Goal: Task Accomplishment & Management: Manage account settings

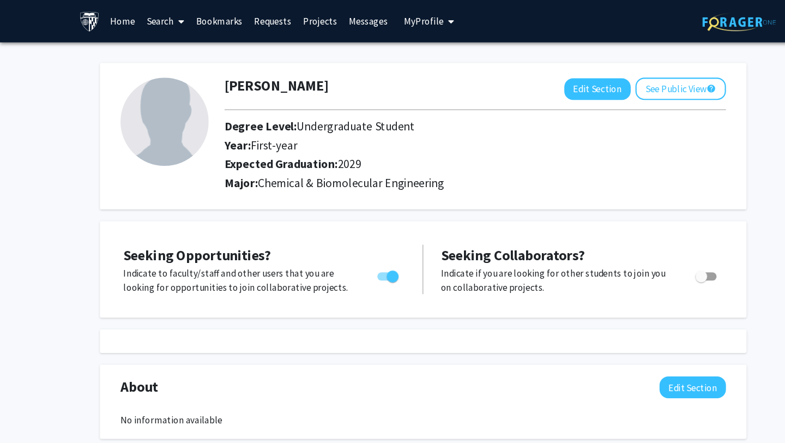
click at [104, 21] on link "Home" at bounding box center [114, 20] width 34 height 38
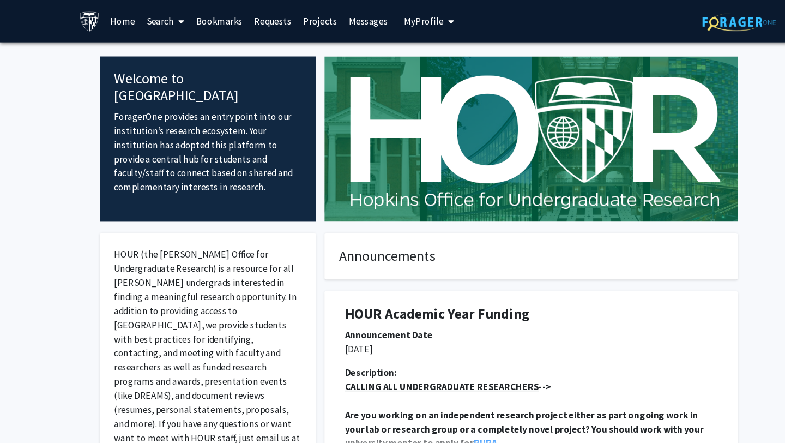
click at [166, 21] on icon at bounding box center [168, 20] width 5 height 9
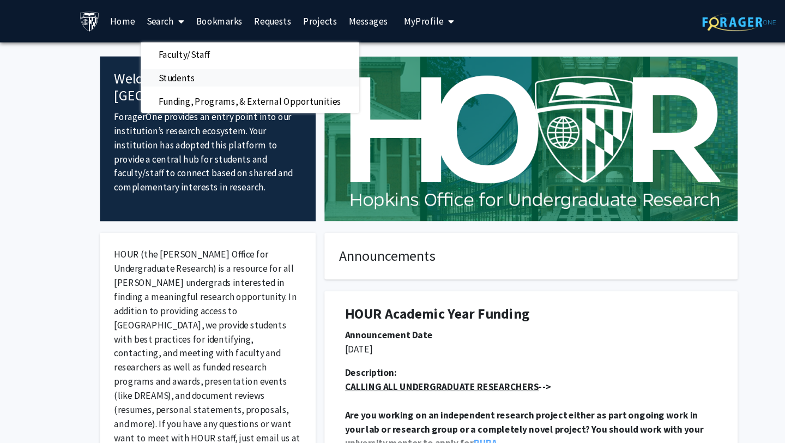
click at [160, 71] on span "Students" at bounding box center [164, 72] width 67 height 22
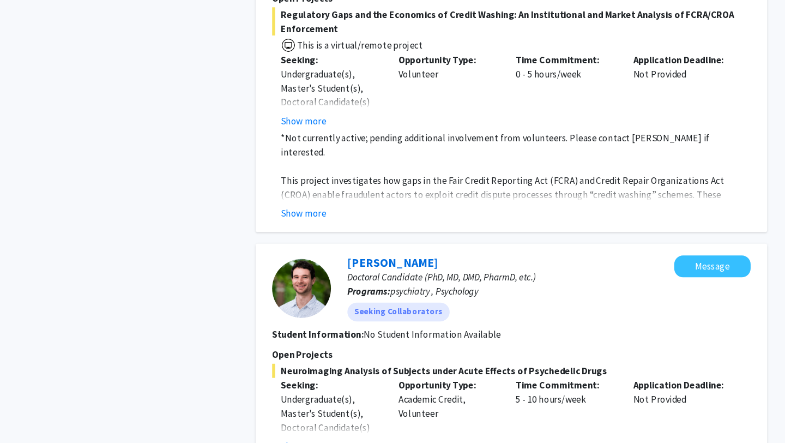
scroll to position [3078, 0]
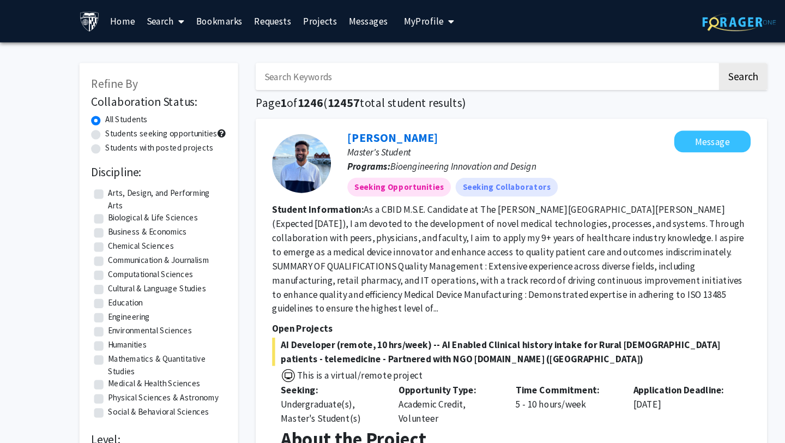
click at [386, 24] on span "My Profile" at bounding box center [393, 19] width 37 height 11
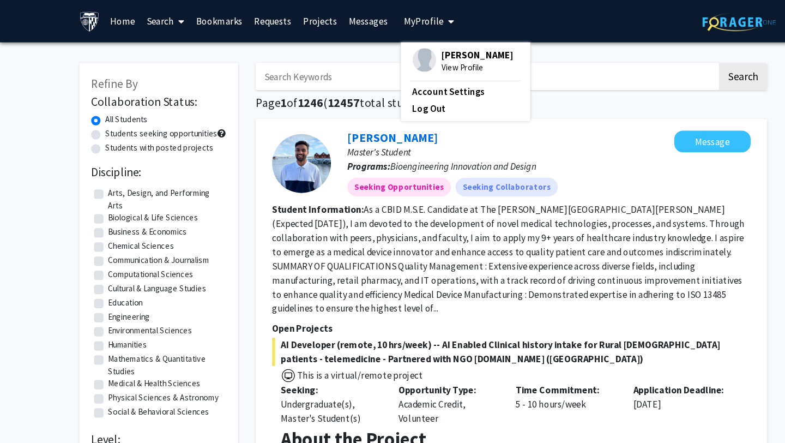
click at [412, 52] on span "[PERSON_NAME]" at bounding box center [443, 51] width 66 height 12
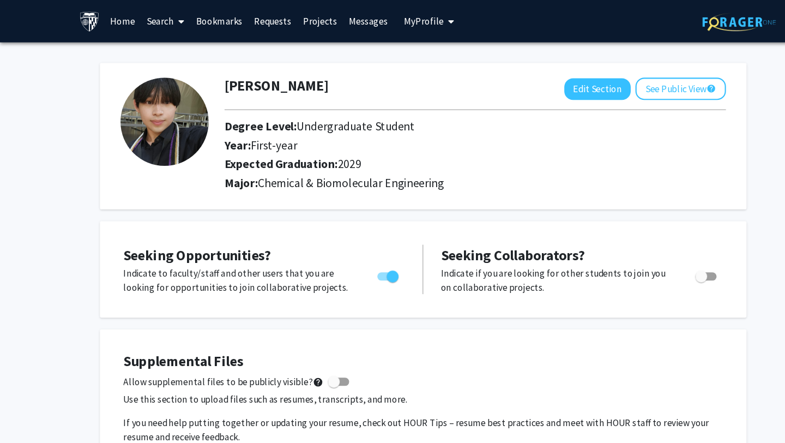
click at [153, 124] on img at bounding box center [153, 113] width 82 height 82
click at [545, 87] on button "Edit Section" at bounding box center [554, 83] width 62 height 20
select select "first-year"
select select "2029"
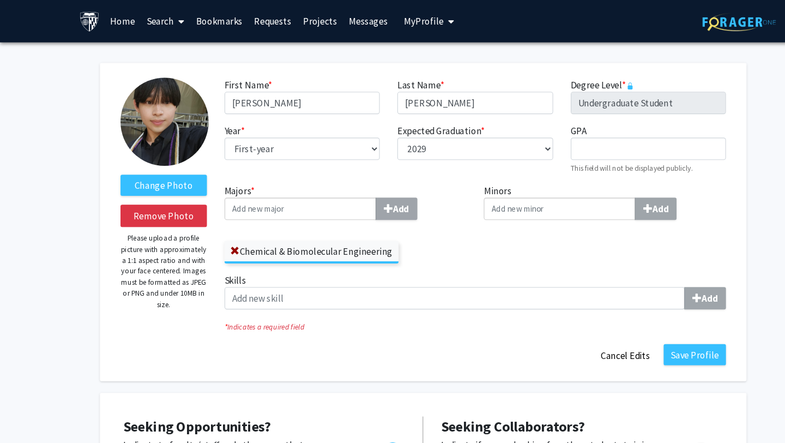
click at [155, 115] on img at bounding box center [153, 113] width 82 height 82
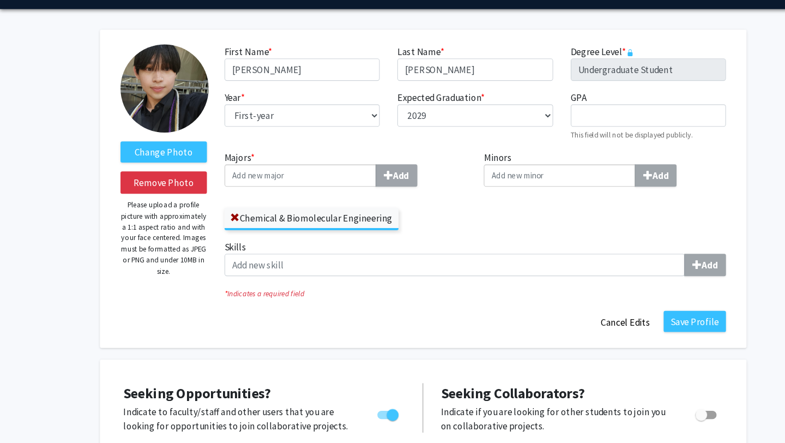
scroll to position [14, 0]
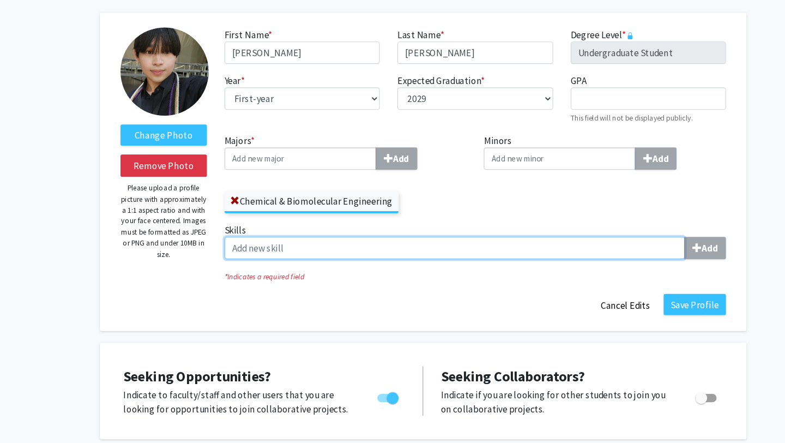
click at [519, 266] on input "Skills Add" at bounding box center [421, 262] width 427 height 21
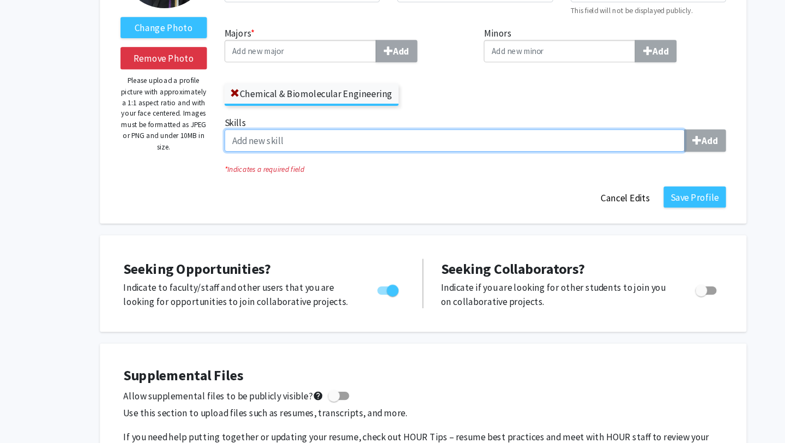
scroll to position [145, 0]
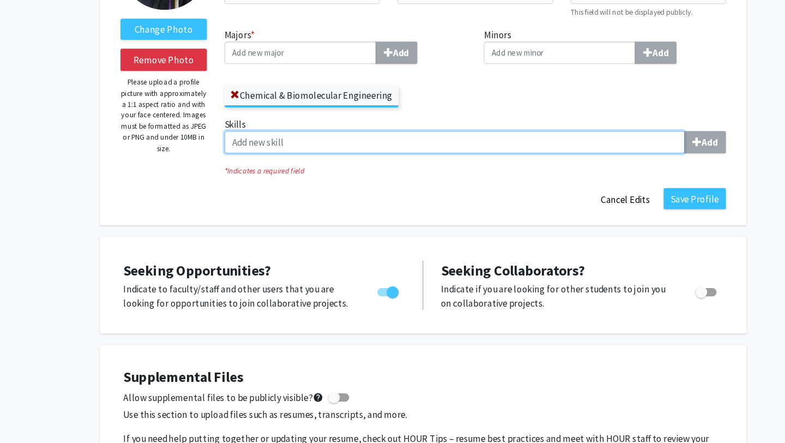
click at [261, 137] on input "Skills Add" at bounding box center [421, 132] width 427 height 21
type input "Dedicated"
click at [240, 134] on input "Dedicated" at bounding box center [421, 132] width 427 height 21
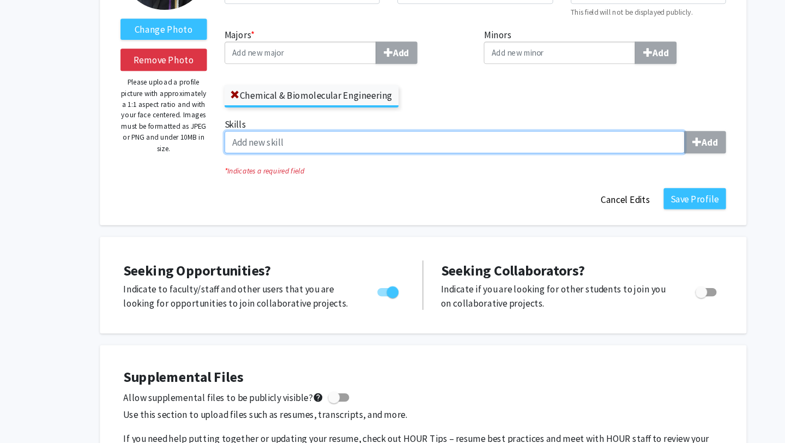
paste input "teamwork"
click at [218, 135] on input "teamwork" at bounding box center [421, 132] width 427 height 21
click at [262, 131] on input "Teamwork" at bounding box center [421, 132] width 427 height 21
click at [246, 136] on input "Teamwork" at bounding box center [421, 132] width 427 height 21
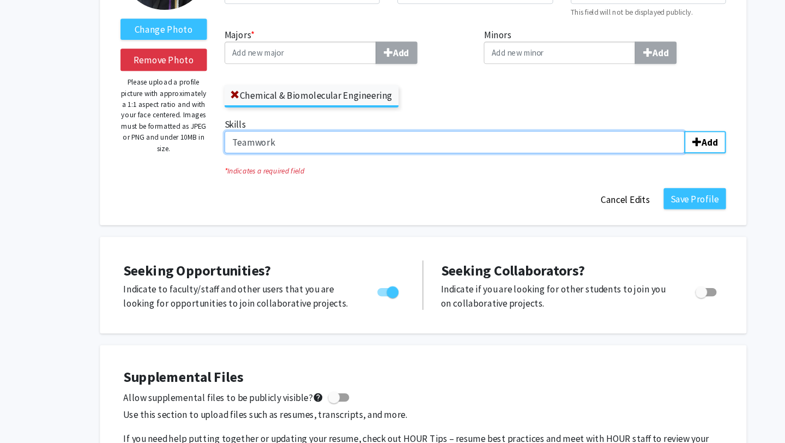
click at [246, 136] on input "Teamwork" at bounding box center [421, 132] width 427 height 21
paste input "team-oriented"
click at [218, 131] on input "team-oriented" at bounding box center [421, 132] width 427 height 21
click at [295, 137] on input "Team-oriented" at bounding box center [421, 132] width 427 height 21
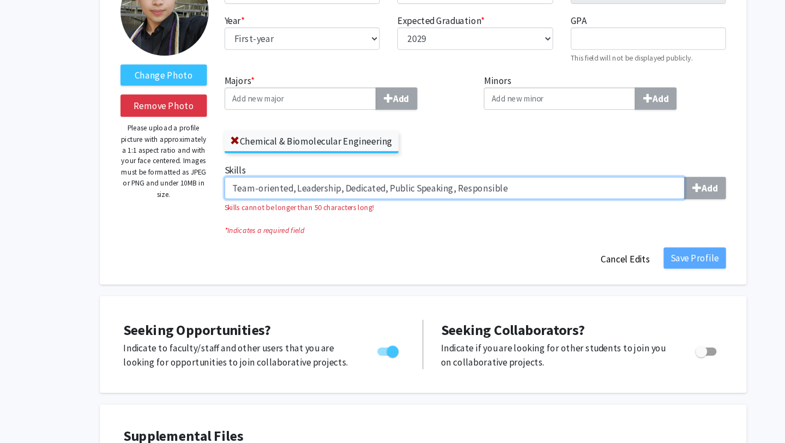
scroll to position [77, 0]
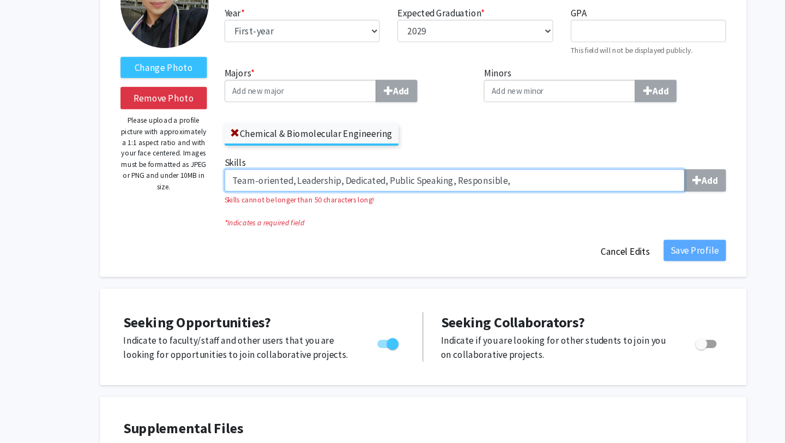
paste input "patience"
click at [469, 201] on input "Team-oriented, Leadership, Dedicated, Public Speaking, Responsible,patience" at bounding box center [421, 199] width 427 height 21
click at [534, 198] on input "Team-oriented, Leadership, Dedicated, Public Speaking, Responsible, Patience" at bounding box center [421, 199] width 427 height 21
paste input "critical thinking"
click at [505, 202] on input "Team-oriented, Leadership, Dedicated, Public Speaking, Responsible, Patience,cr…" at bounding box center [421, 199] width 427 height 21
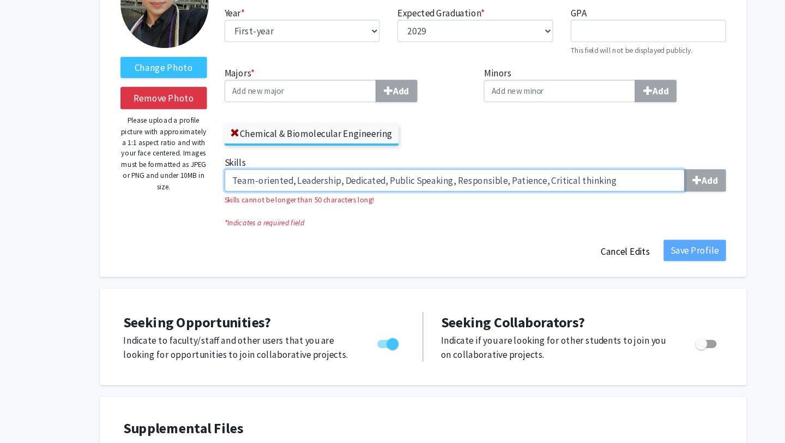
click at [566, 200] on input "Team-oriented, Leadership, Dedicated, Public Speaking, Responsible, Patience, C…" at bounding box center [421, 199] width 427 height 21
click at [534, 200] on input "Team-oriented, Leadership, Dedicated, Public Speaking, Responsible, Patience, C…" at bounding box center [421, 199] width 427 height 21
click at [564, 203] on input "Team-oriented, Leadership, Dedicated, Public Speaking, Responsible, Patience, C…" at bounding box center [421, 199] width 427 height 21
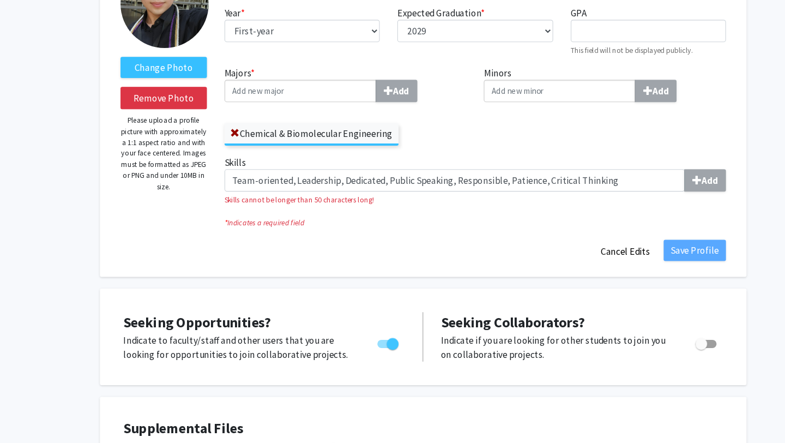
click at [489, 244] on fg-title-edit "First Name * required [PERSON_NAME] Last Name * required [PERSON_NAME] Degree L…" at bounding box center [440, 135] width 465 height 280
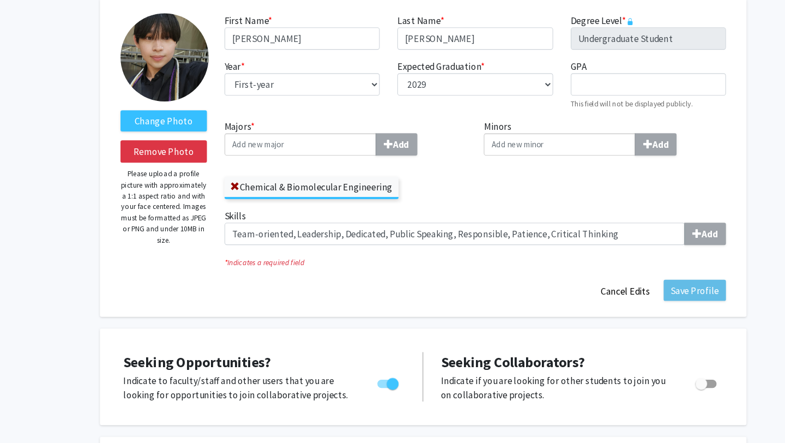
scroll to position [57, 0]
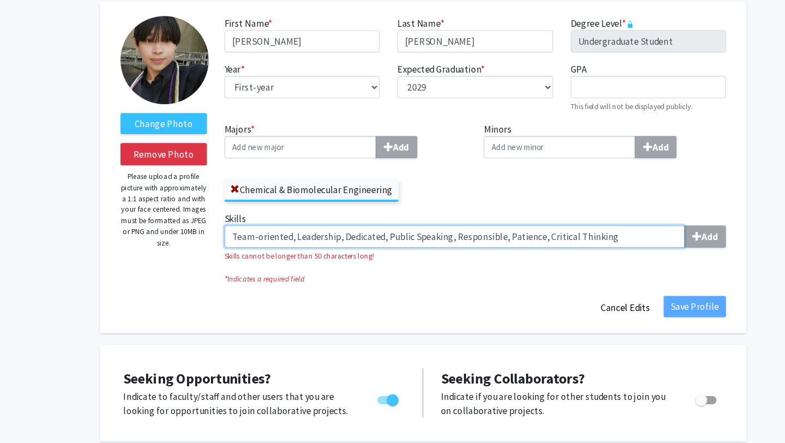
drag, startPoint x: 570, startPoint y: 221, endPoint x: 272, endPoint y: 220, distance: 298.8
click at [272, 220] on input "Team-oriented, Leadership, Dedicated, Public Speaking, Responsible, Patience, C…" at bounding box center [421, 219] width 427 height 21
click at [270, 220] on input "Team-oriented Leadership, Dedicated, Public Speaking, Responsible, Patience, Cr…" at bounding box center [421, 219] width 427 height 21
drag, startPoint x: 270, startPoint y: 220, endPoint x: 564, endPoint y: 216, distance: 293.9
click at [564, 216] on input "Team-oriented Leadership, Dedicated, Public Speaking, Responsible, Patience, Cr…" at bounding box center [421, 219] width 427 height 21
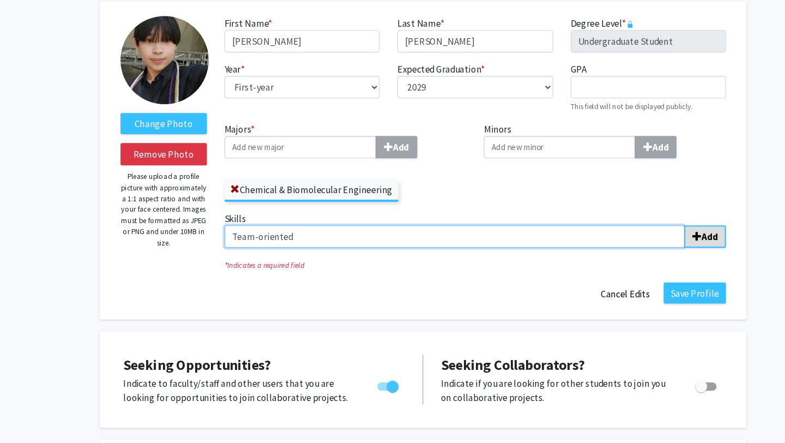
type input "Team-oriented"
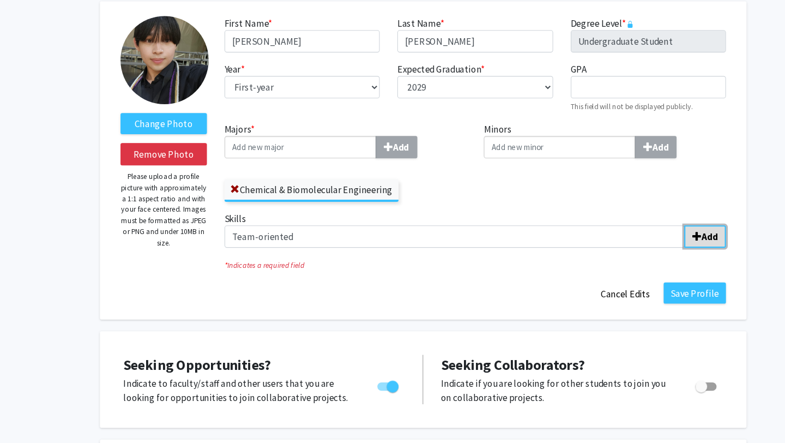
click at [654, 218] on b "Add" at bounding box center [658, 219] width 15 height 11
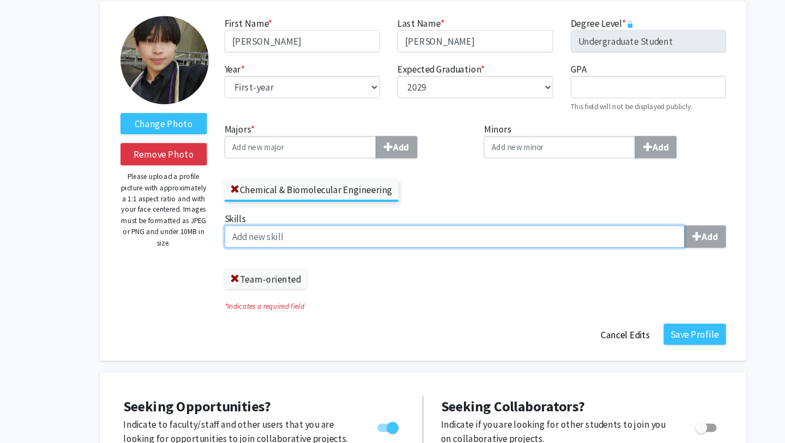
paste input "Leadership, Dedicated, Public Speaking, Responsible, Patience, Critical Thinkin…"
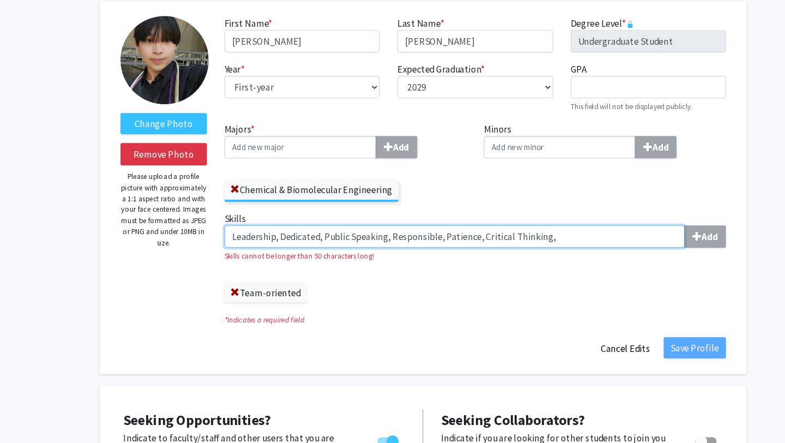
drag, startPoint x: 510, startPoint y: 221, endPoint x: 256, endPoint y: 222, distance: 254.1
click at [256, 222] on input "Leadership, Dedicated, Public Speaking, Responsible, Patience, Critical Thinkin…" at bounding box center [421, 219] width 427 height 21
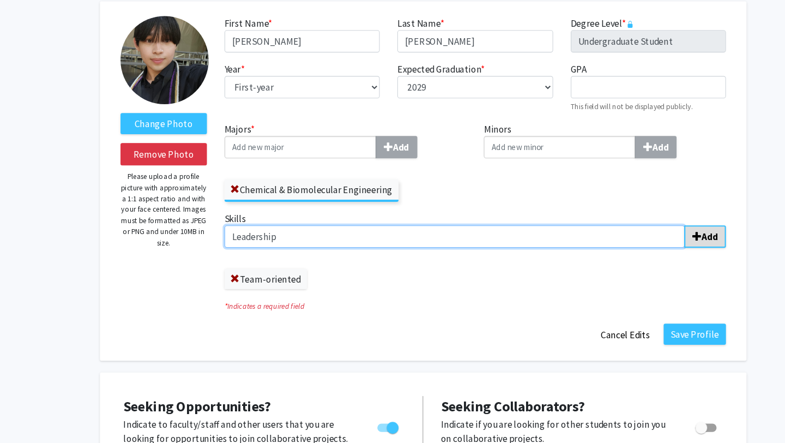
type input "Leadership"
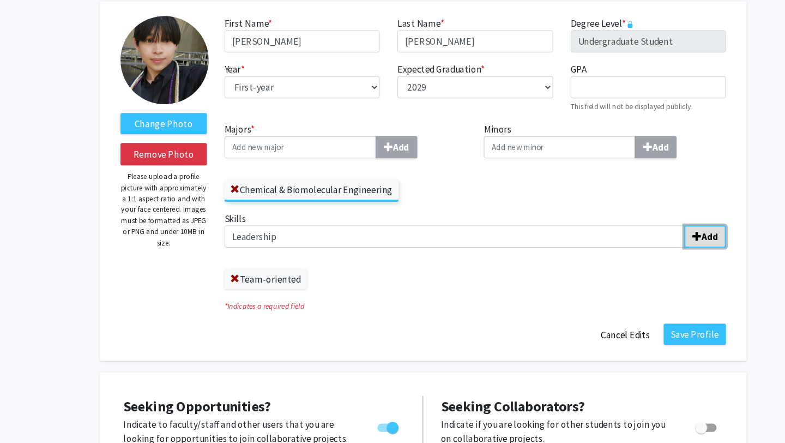
click at [655, 218] on b "Add" at bounding box center [658, 219] width 15 height 11
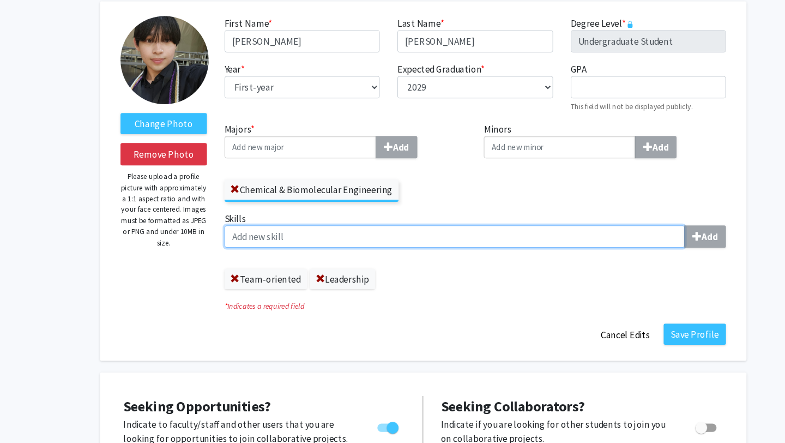
paste input ", Dedicated, Public Speaking, Responsible, Patience, Critical Thinking,"
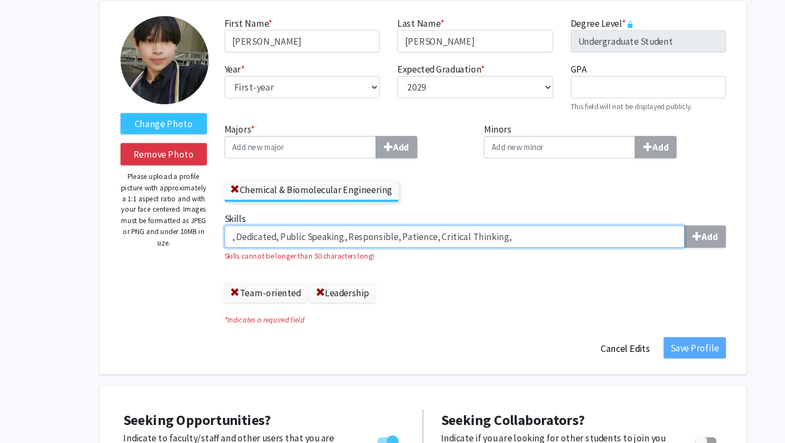
click at [220, 221] on input ", Dedicated, Public Speaking, Responsible, Patience, Critical Thinking," at bounding box center [421, 219] width 427 height 21
drag, startPoint x: 474, startPoint y: 220, endPoint x: 252, endPoint y: 220, distance: 221.4
click at [252, 220] on input "Dedicated, Public Speaking, Responsible, Patience, Critical Thinking," at bounding box center [421, 219] width 427 height 21
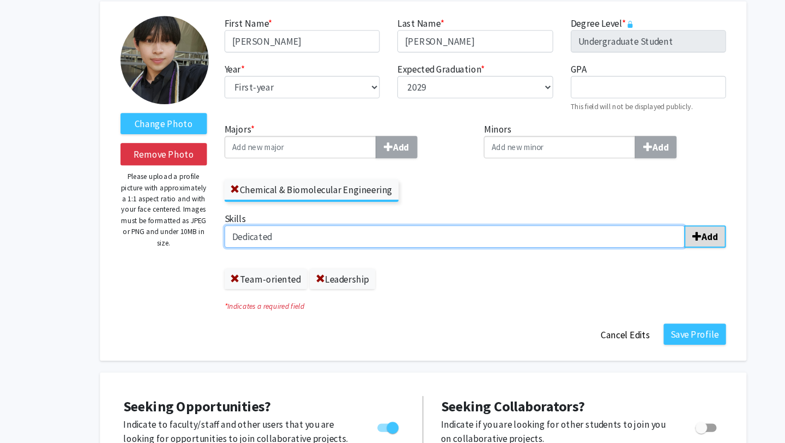
type input "Dedicated"
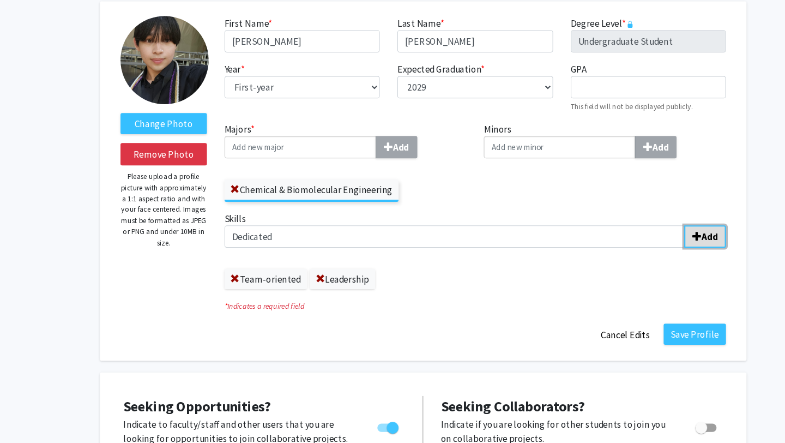
click at [655, 218] on b "Add" at bounding box center [658, 219] width 15 height 11
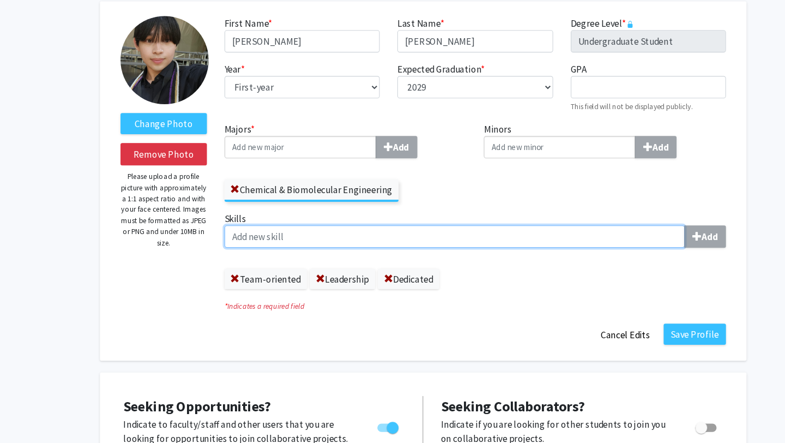
paste input ", Public Speaking, Responsible, Patience, Critical Thinking,"
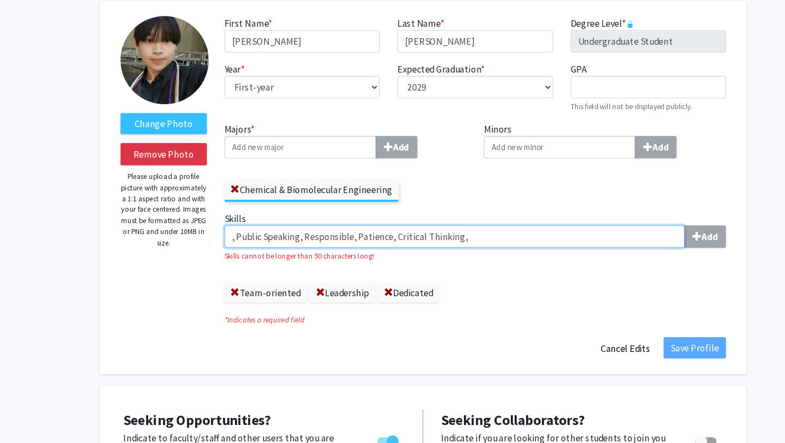
click at [219, 221] on input ", Public Speaking, Responsible, Patience, Critical Thinking," at bounding box center [421, 219] width 427 height 21
drag, startPoint x: 430, startPoint y: 222, endPoint x: 275, endPoint y: 219, distance: 154.9
click at [274, 219] on input "Public Speaking, Responsible, Patience, Critical Thinking," at bounding box center [421, 219] width 427 height 21
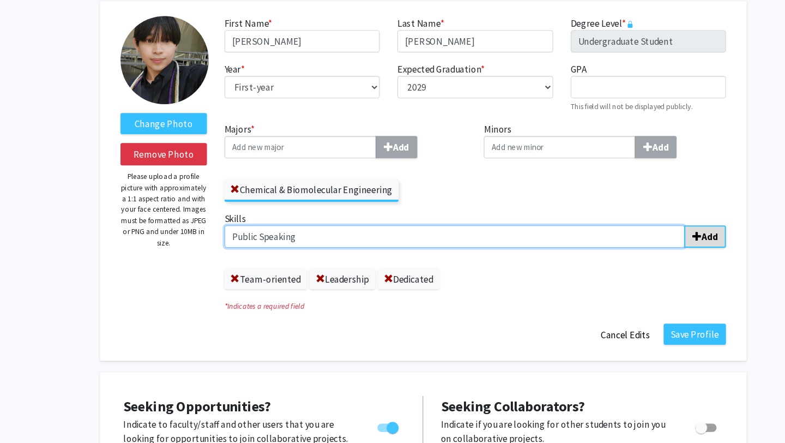
type input "Public Speaking"
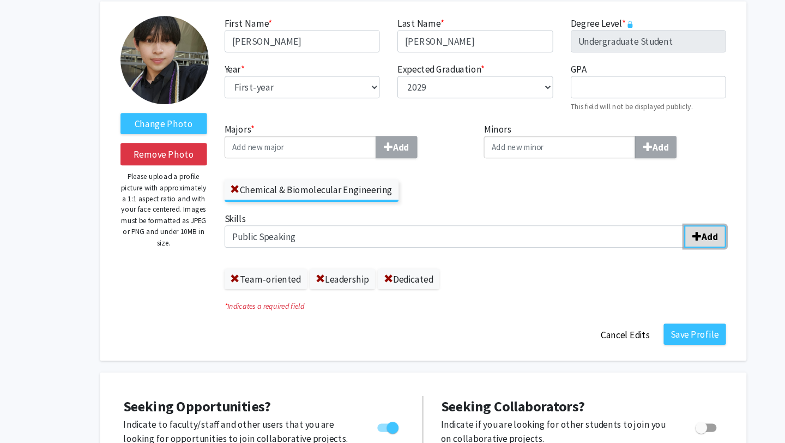
click at [651, 224] on b "Add" at bounding box center [658, 219] width 15 height 11
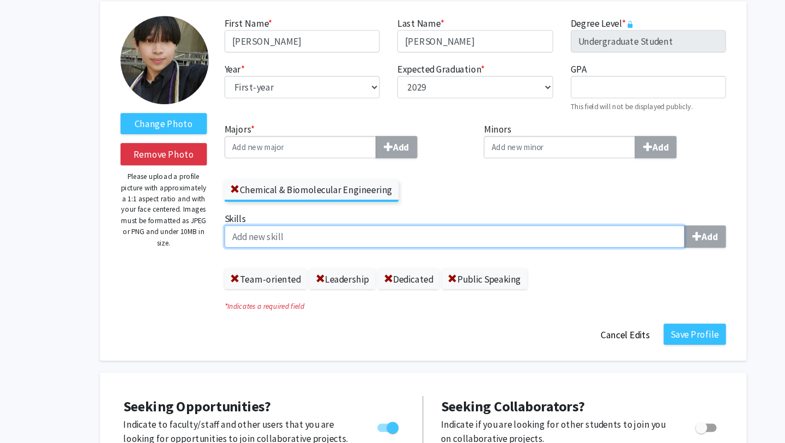
paste input ", Responsible, Patience, Critical Thinking,"
click at [219, 219] on input ", Responsible, Patience, Critical Thinking," at bounding box center [421, 219] width 427 height 21
drag, startPoint x: 405, startPoint y: 220, endPoint x: 260, endPoint y: 221, distance: 144.5
click at [260, 221] on input "Responsible, Patience, Critical Thinking," at bounding box center [421, 219] width 427 height 21
type input "Responsible"
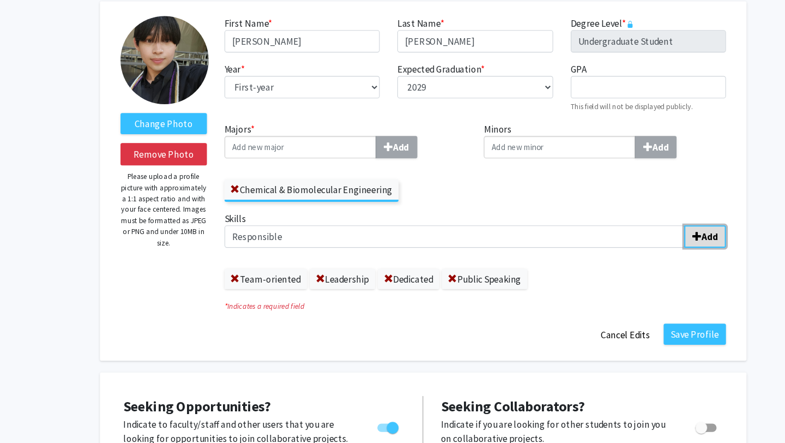
click at [667, 216] on button "Add" at bounding box center [654, 219] width 39 height 21
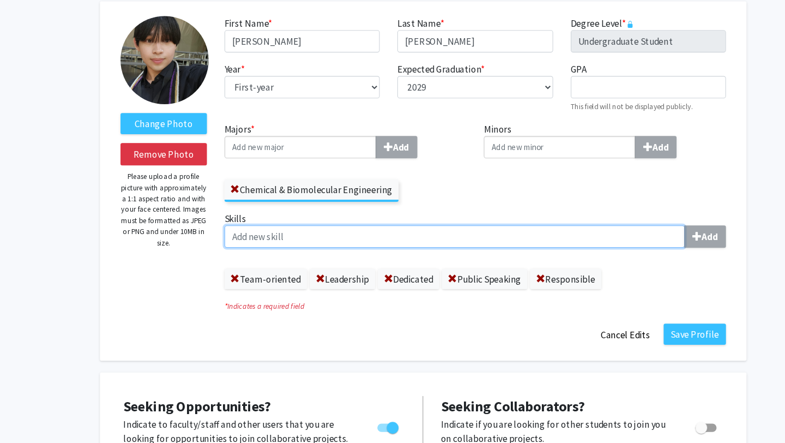
paste input ", Patience, Critical Thinking,"
drag, startPoint x: 317, startPoint y: 221, endPoint x: 251, endPoint y: 220, distance: 66.5
click at [251, 220] on input ", Patience, Critical Thinking," at bounding box center [421, 219] width 427 height 21
click at [220, 221] on input ", Patience" at bounding box center [421, 219] width 427 height 21
type input "Patience"
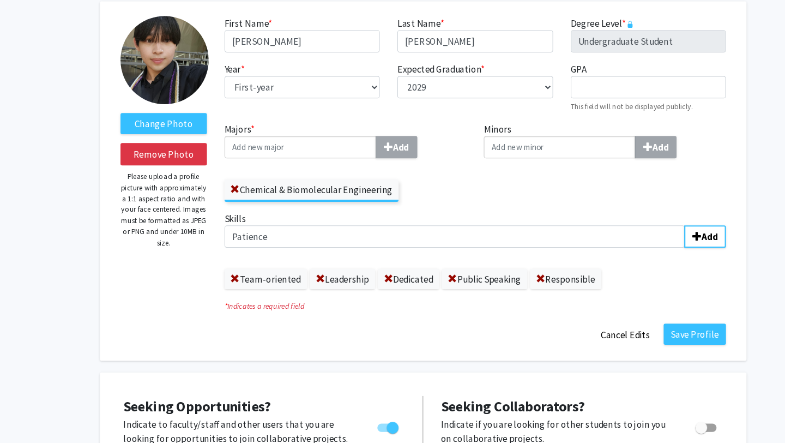
click at [654, 230] on div "Skills Patience Add Team-oriented Leadership Dedicated Public Speaking Responsi…" at bounding box center [440, 232] width 465 height 72
click at [653, 214] on b "Add" at bounding box center [658, 219] width 15 height 11
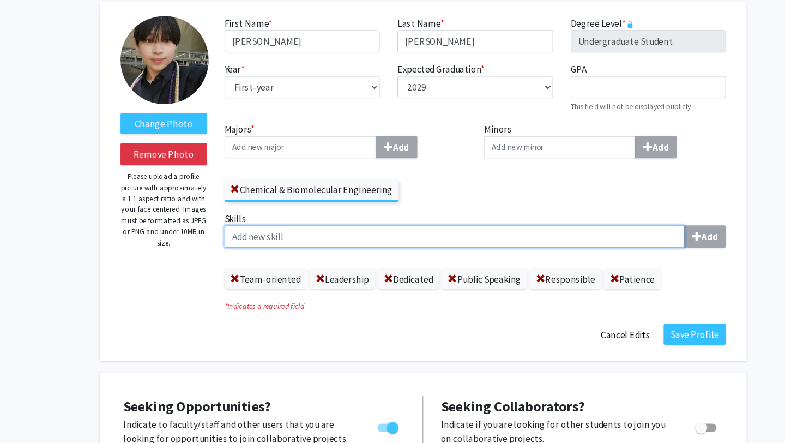
paste input ", Critical Thinking,"
click at [219, 220] on input ", Critical Thinking" at bounding box center [421, 219] width 427 height 21
type input "Critical Thinking"
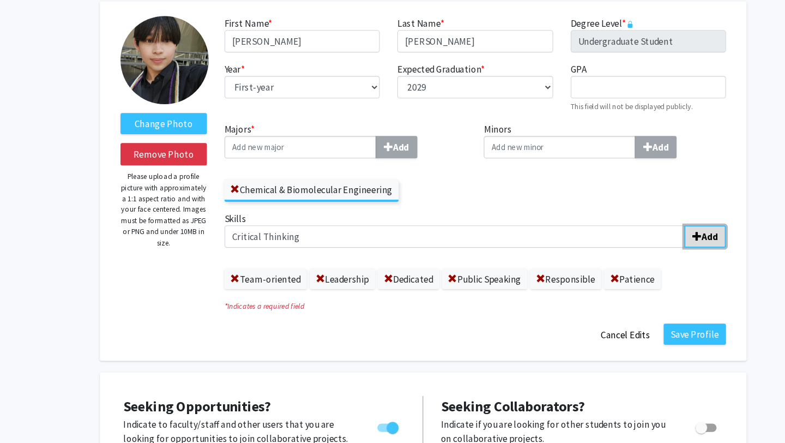
click at [652, 223] on b "Add" at bounding box center [658, 219] width 15 height 11
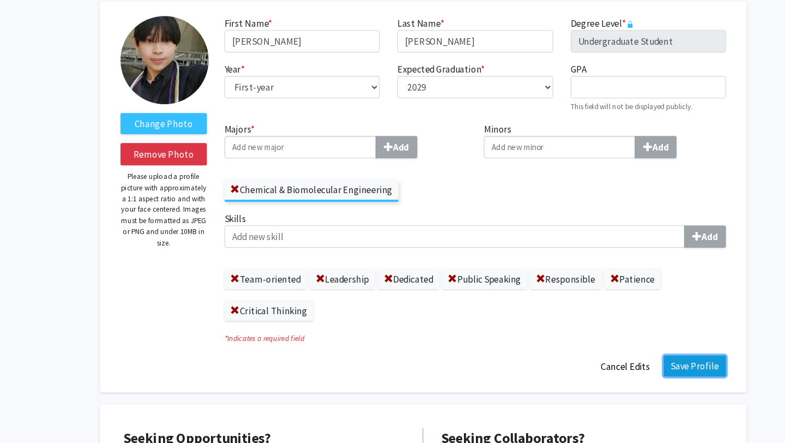
click at [654, 335] on button "Save Profile" at bounding box center [645, 339] width 58 height 20
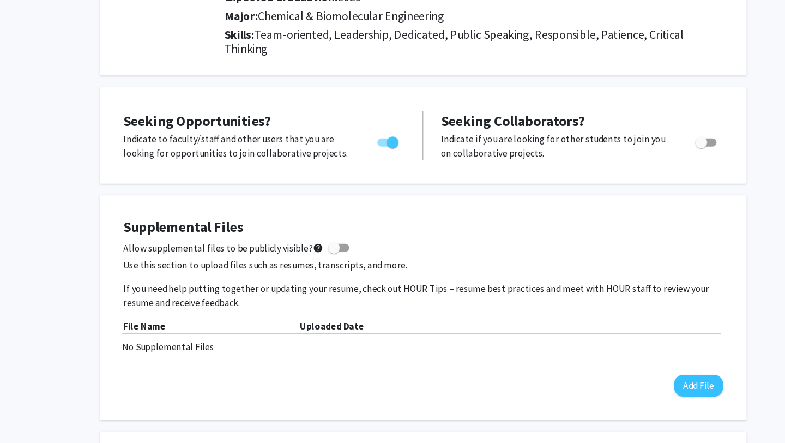
scroll to position [0, 0]
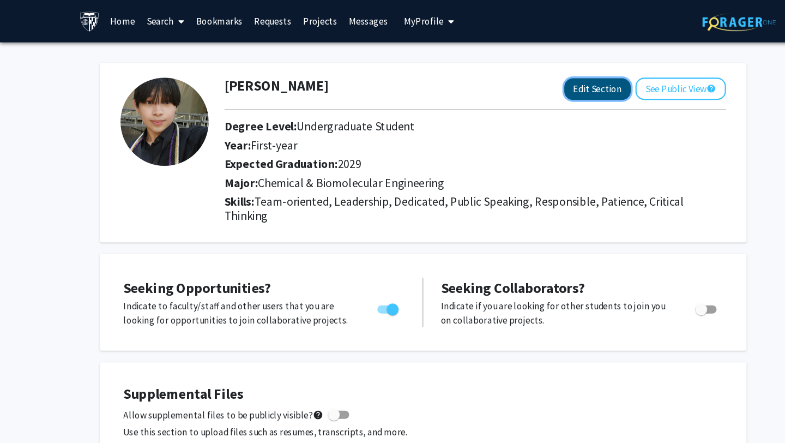
click at [559, 85] on button "Edit Section" at bounding box center [554, 83] width 62 height 20
select select "first-year"
select select "2029"
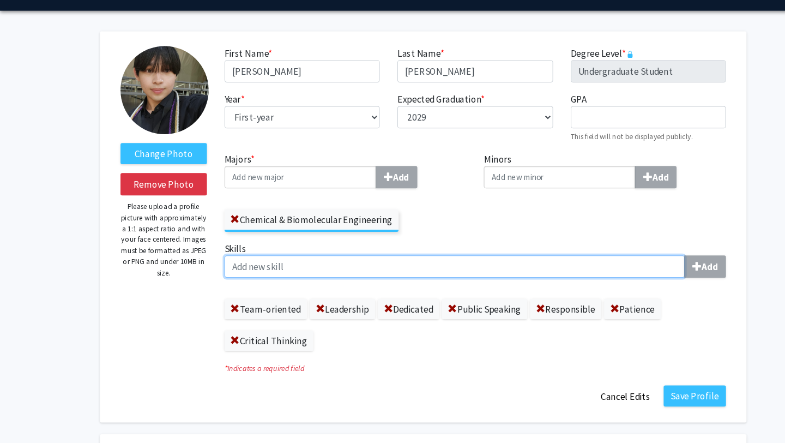
paste input "Bilingual"
type input "Bilingual"
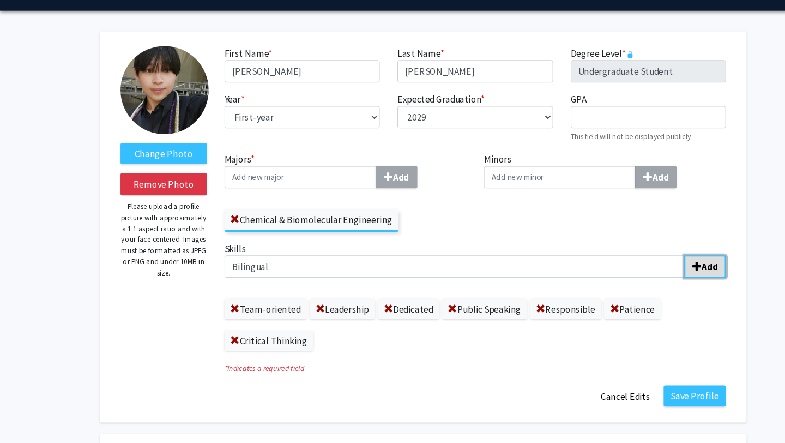
click at [665, 276] on b "Add" at bounding box center [658, 276] width 15 height 11
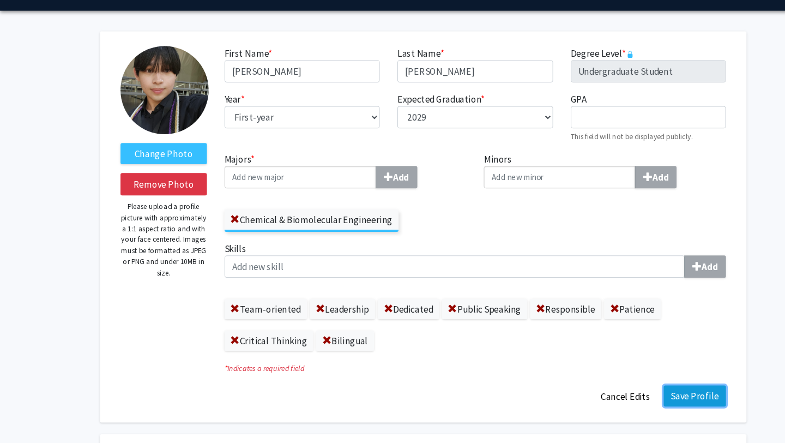
click at [645, 398] on button "Save Profile" at bounding box center [645, 397] width 58 height 20
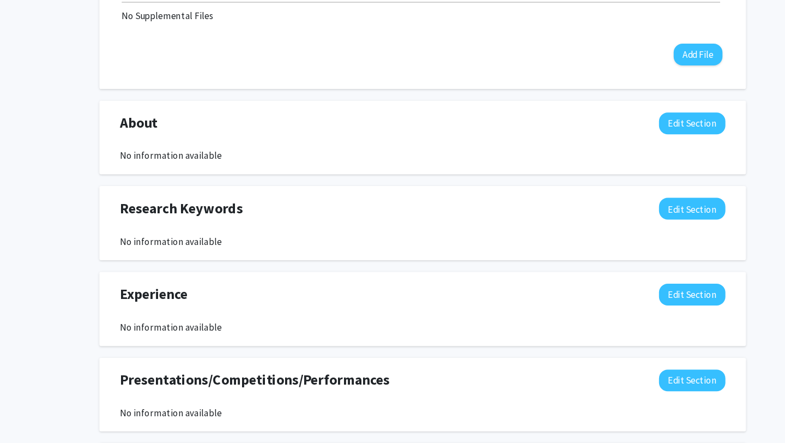
scroll to position [434, 0]
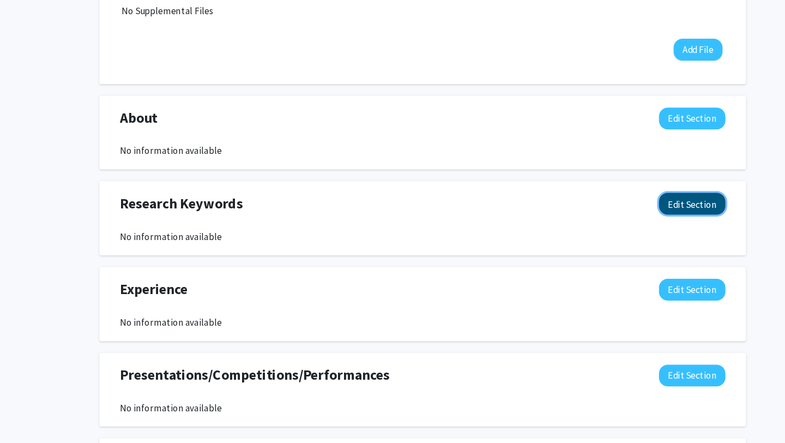
click at [639, 229] on button "Edit Section" at bounding box center [643, 221] width 62 height 20
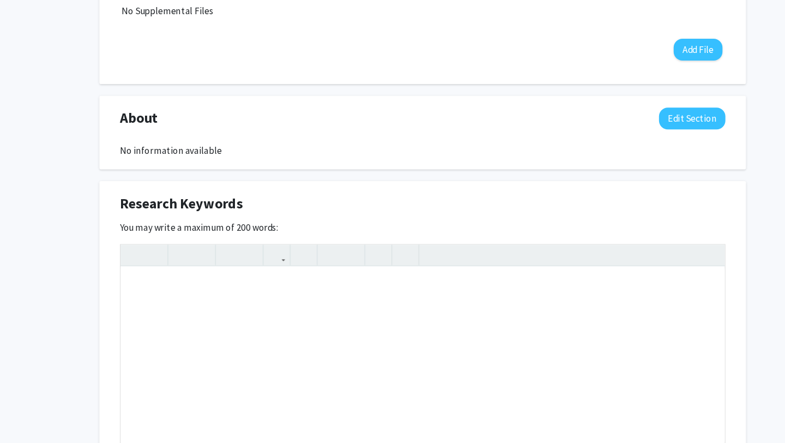
click at [641, 231] on div "Research Keywords Edit Section" at bounding box center [393, 223] width 578 height 25
click at [728, 224] on div "[PERSON_NAME] Edit Section See Public View help Degree Level: Undergraduate Stu…" at bounding box center [392, 232] width 785 height 1254
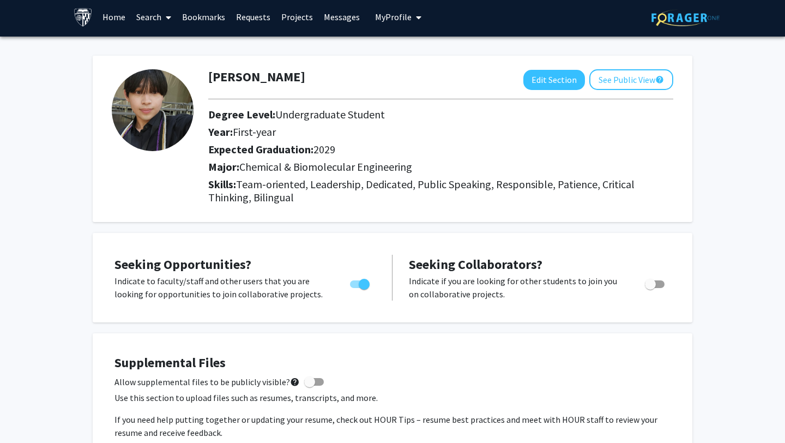
scroll to position [0, 0]
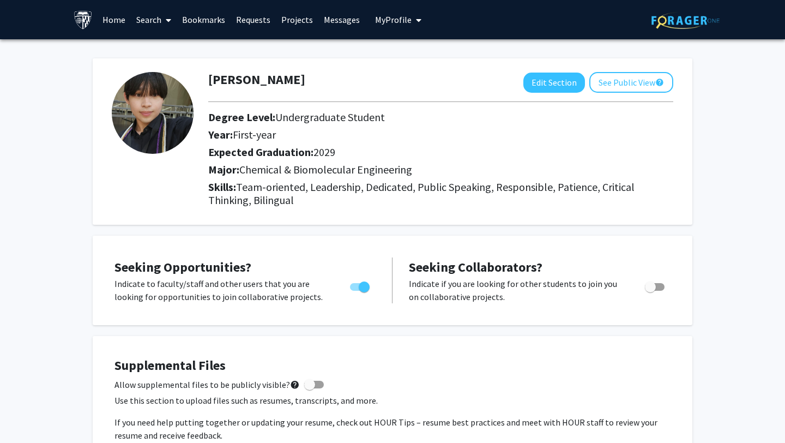
click at [201, 19] on link "Bookmarks" at bounding box center [204, 20] width 54 height 38
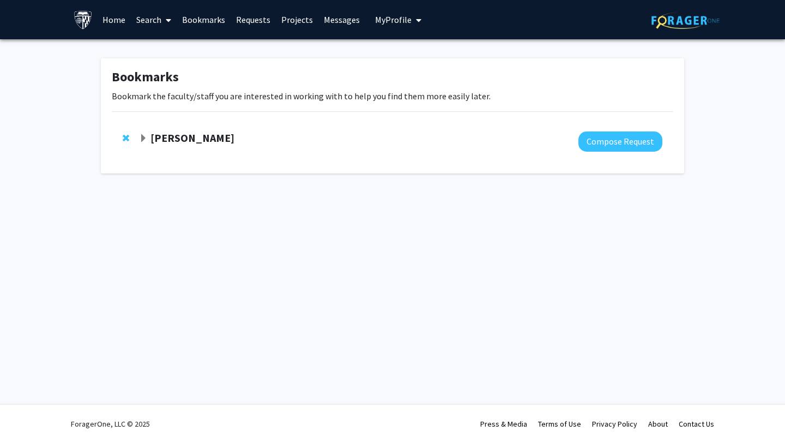
click at [173, 140] on strong "[PERSON_NAME]" at bounding box center [192, 138] width 84 height 14
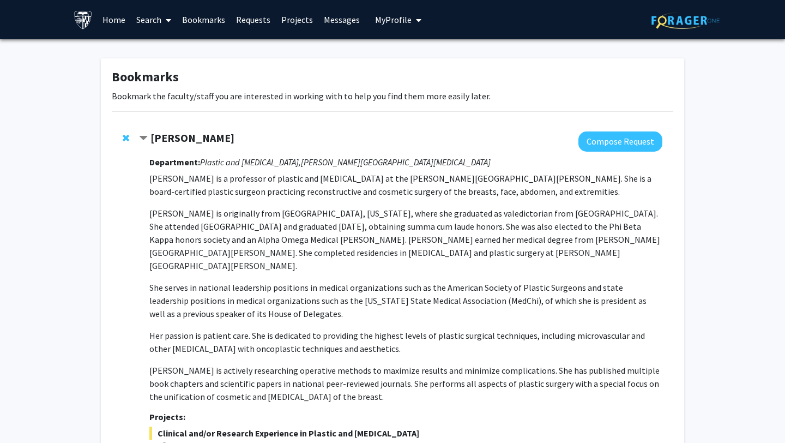
click at [157, 22] on link "Search" at bounding box center [154, 20] width 46 height 38
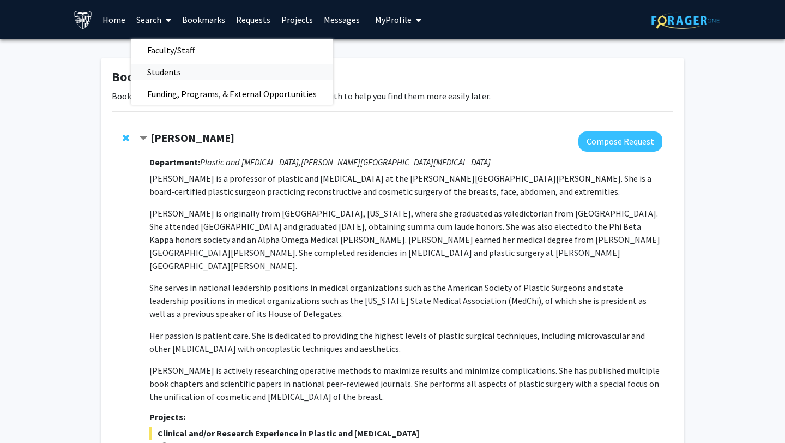
click at [156, 75] on span "Students" at bounding box center [164, 72] width 67 height 22
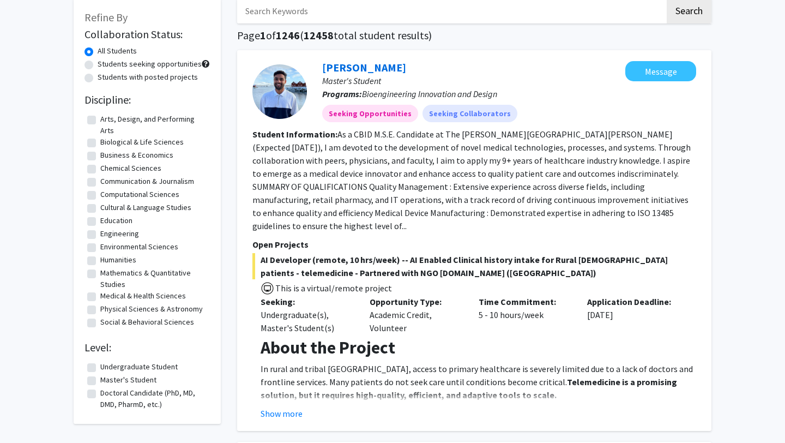
scroll to position [59, 0]
